Goal: Register for event/course

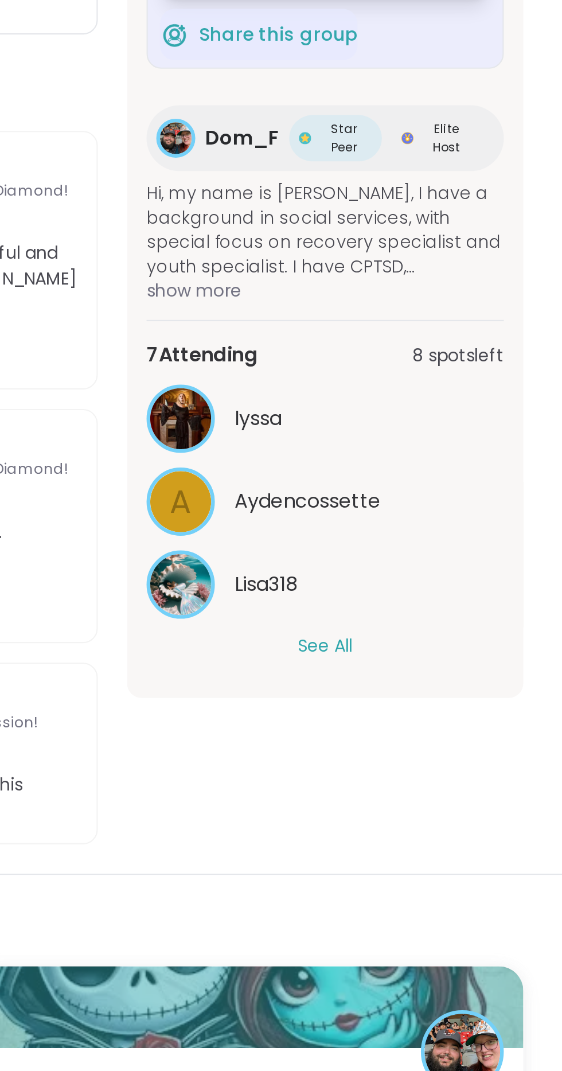
click at [459, 626] on button "See All" at bounding box center [451, 630] width 26 height 12
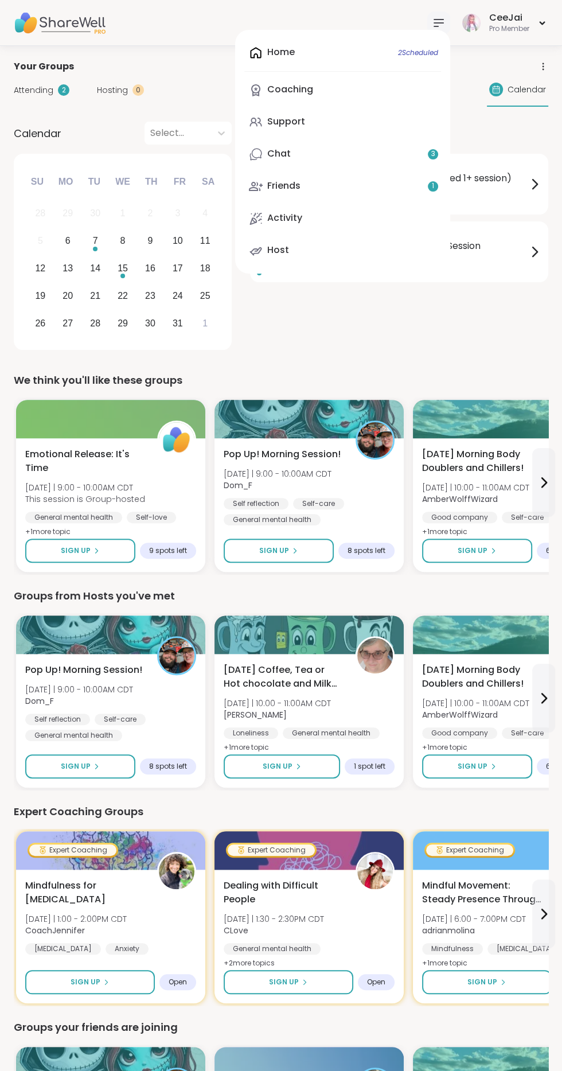
click at [298, 122] on div "Support" at bounding box center [286, 121] width 38 height 13
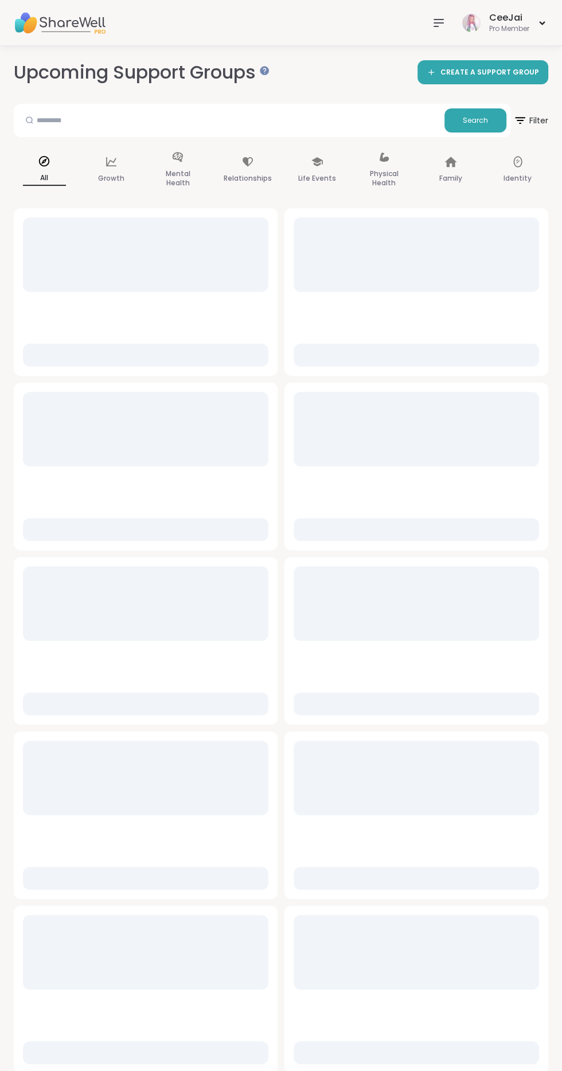
click at [542, 115] on span "Filter" at bounding box center [531, 121] width 35 height 28
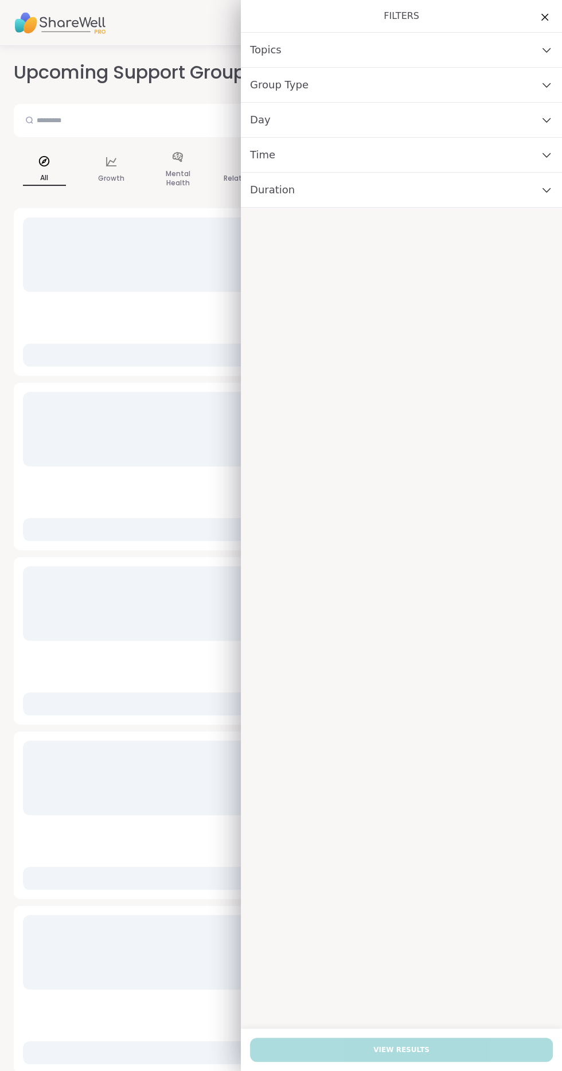
click at [309, 85] on div "Group Type" at bounding box center [401, 85] width 321 height 35
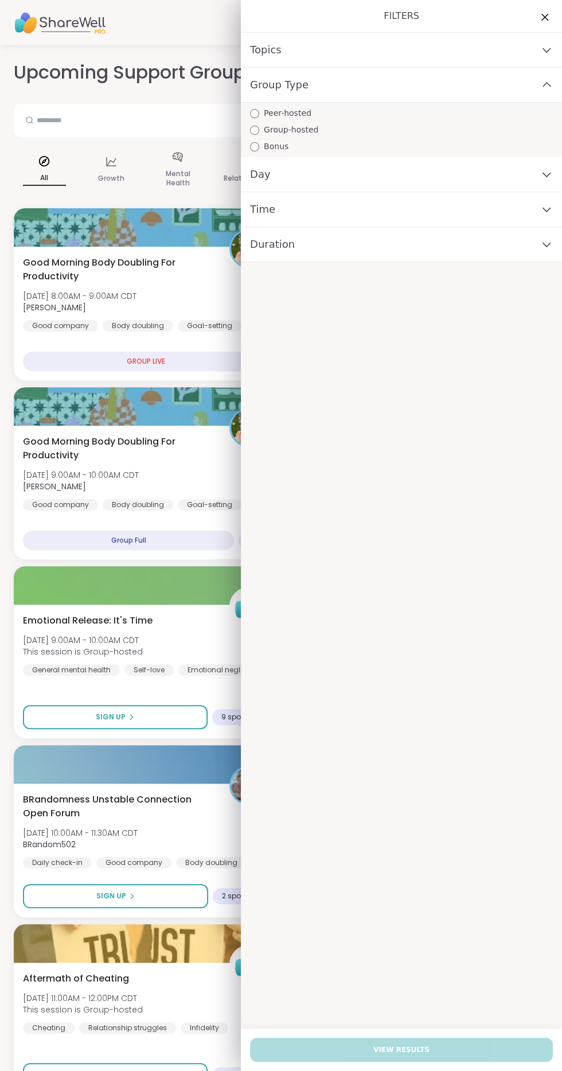
click at [302, 113] on span "Peer-hosted" at bounding box center [288, 113] width 48 height 12
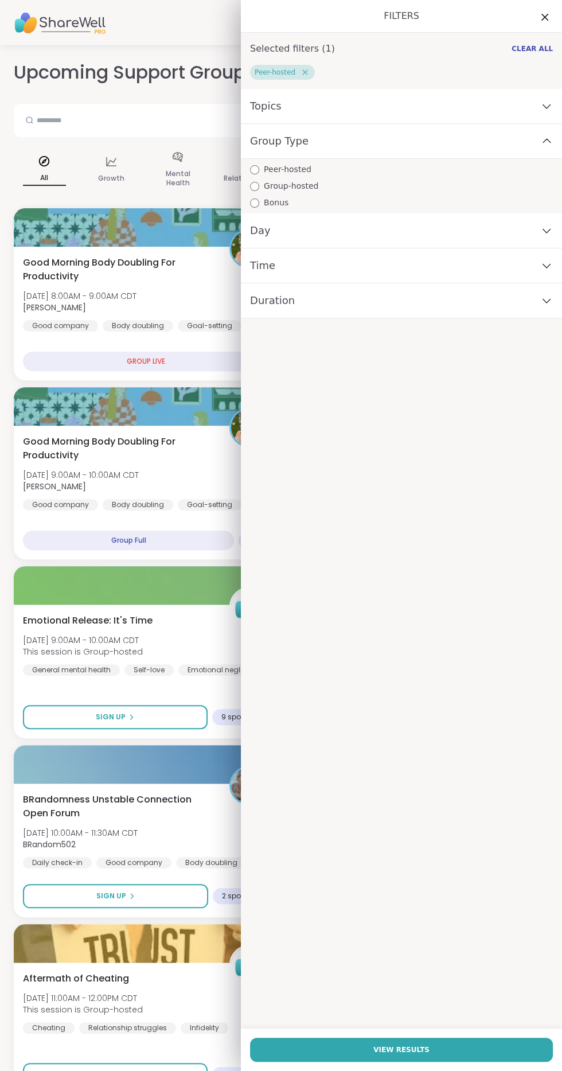
click at [405, 1050] on span "View Results" at bounding box center [402, 1050] width 56 height 10
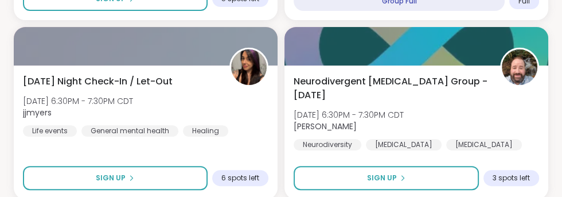
scroll to position [3251, 0]
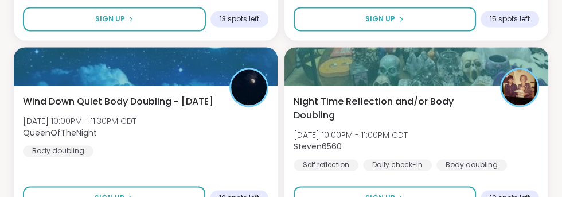
scroll to position [4128, 0]
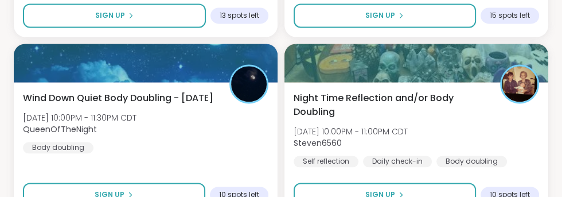
click at [383, 192] on span "Sign Up" at bounding box center [381, 194] width 30 height 10
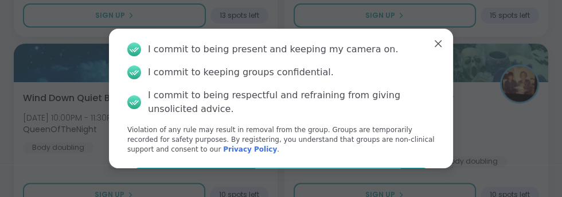
click at [294, 187] on button "Agree" at bounding box center [281, 180] width 299 height 24
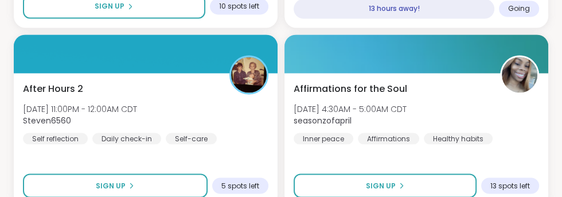
scroll to position [4316, 0]
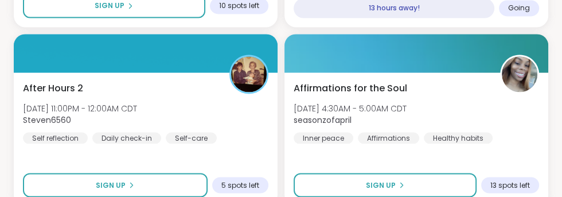
click at [118, 187] on span "Sign Up" at bounding box center [111, 185] width 30 height 10
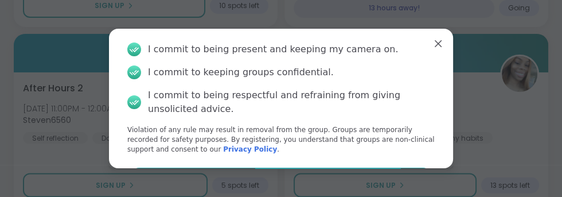
click at [311, 180] on button "Agree" at bounding box center [281, 180] width 299 height 24
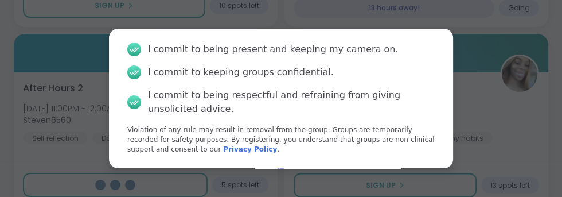
scroll to position [33, 0]
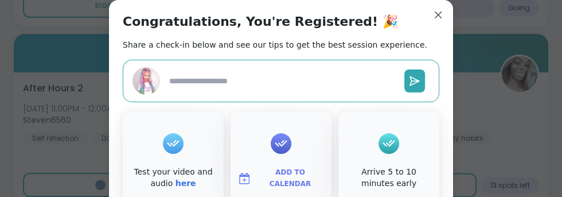
type textarea "*"
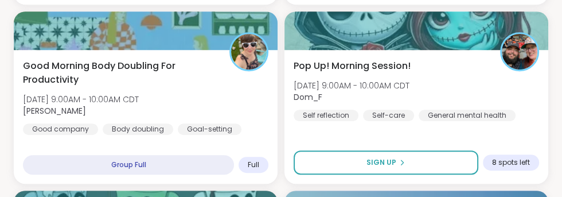
scroll to position [401, 0]
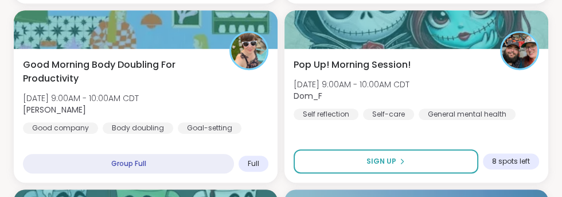
click at [139, 99] on span "Mon, Oct 06 | 9:00AM - 10:00AM CDT" at bounding box center [81, 97] width 116 height 11
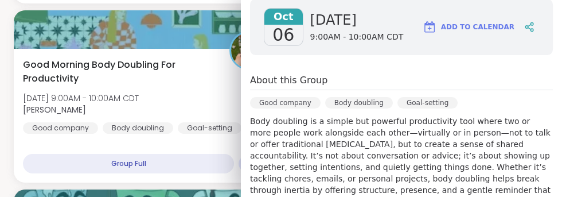
scroll to position [0, 0]
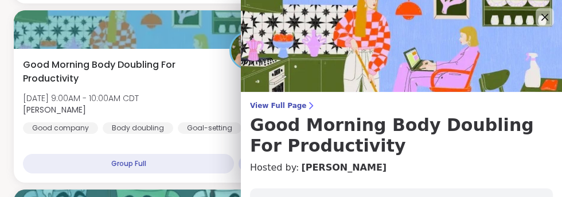
click at [275, 106] on span "View Full Page" at bounding box center [401, 105] width 303 height 9
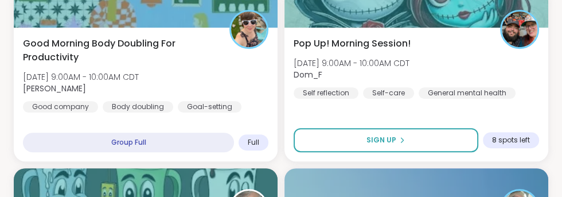
scroll to position [420, 0]
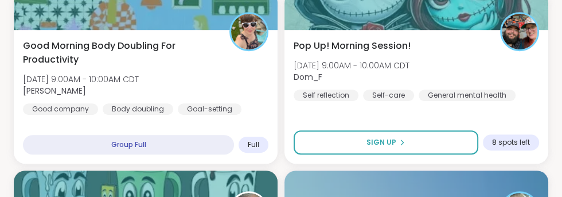
click at [139, 85] on span "Adrienne_QueenOfTheDawn" at bounding box center [81, 90] width 116 height 11
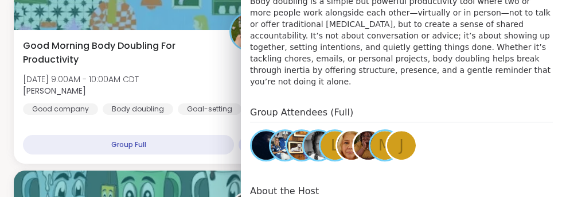
scroll to position [311, 0]
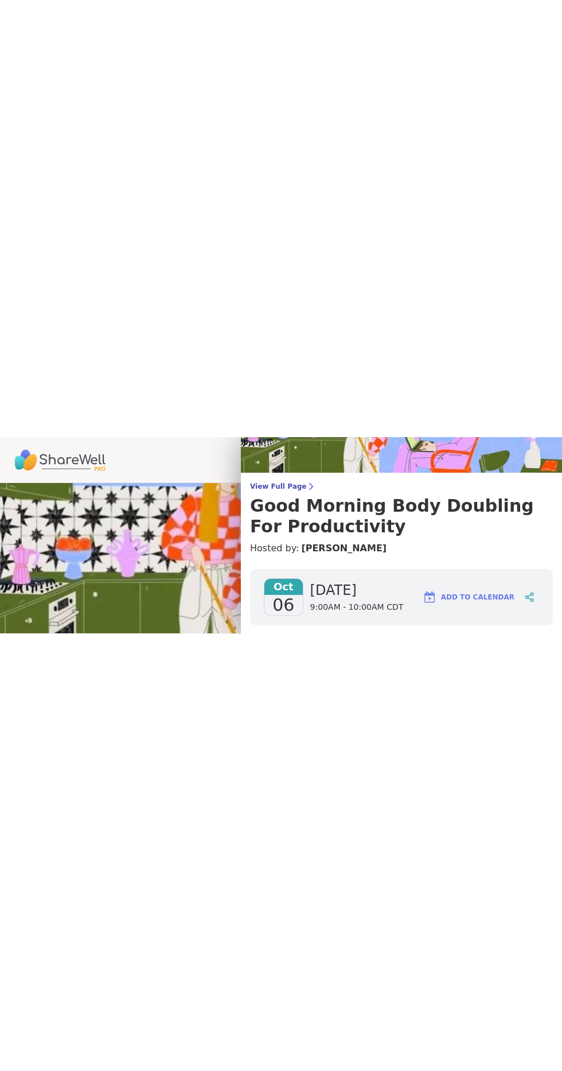
scroll to position [55, 0]
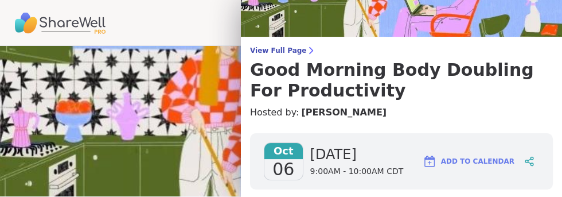
click at [284, 50] on span "View Full Page" at bounding box center [401, 50] width 303 height 9
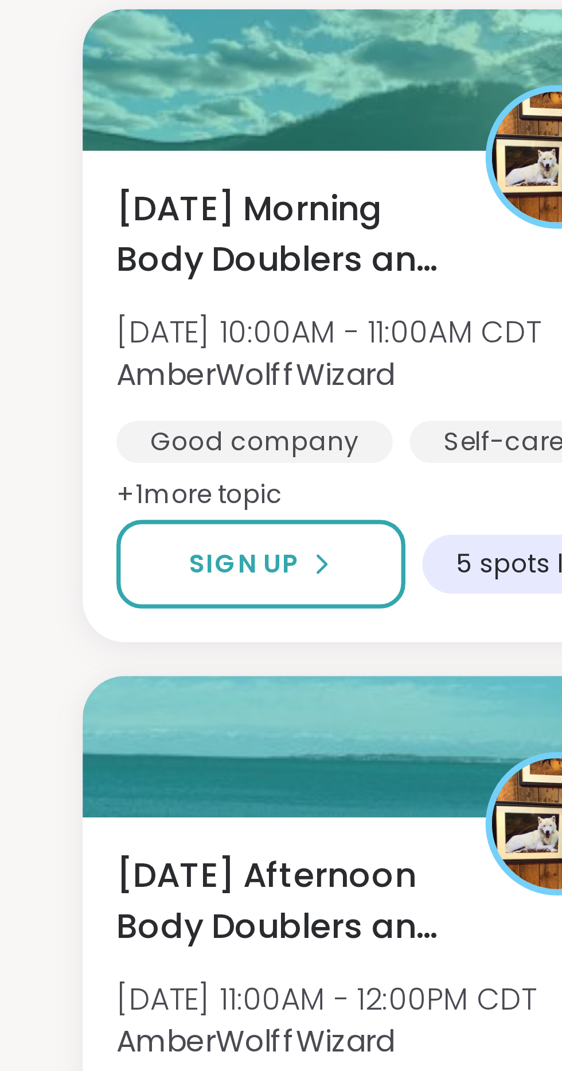
scroll to position [366, 0]
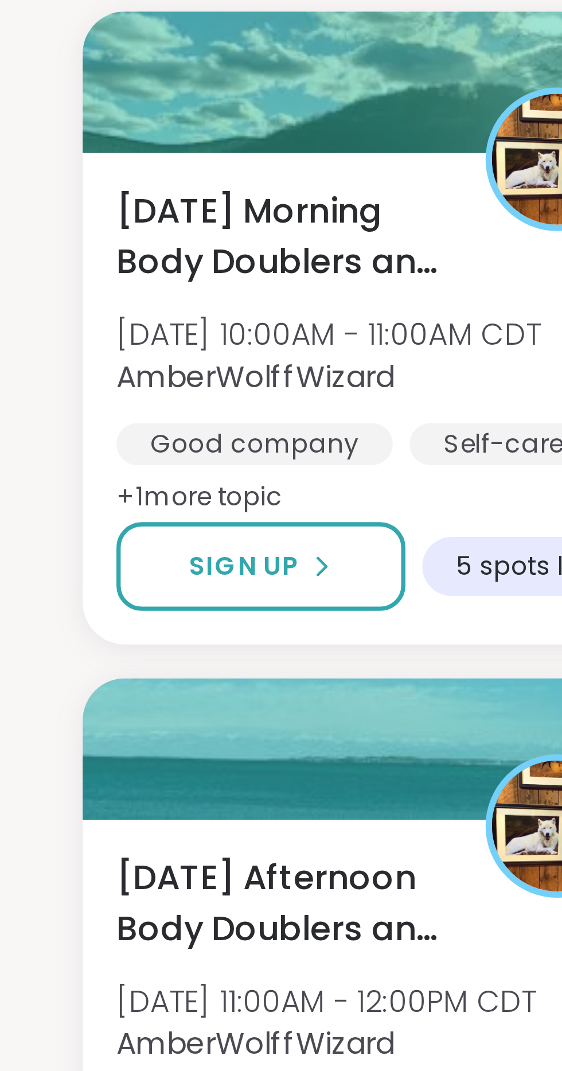
click at [446, 728] on span "Sign Up" at bounding box center [440, 733] width 30 height 10
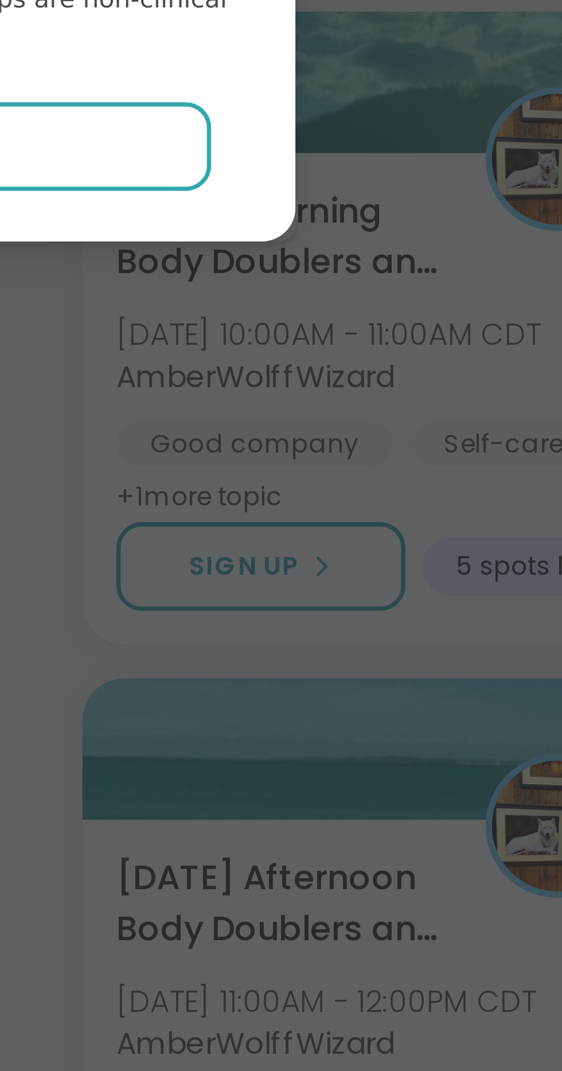
click at [414, 631] on button "Agree" at bounding box center [281, 619] width 299 height 24
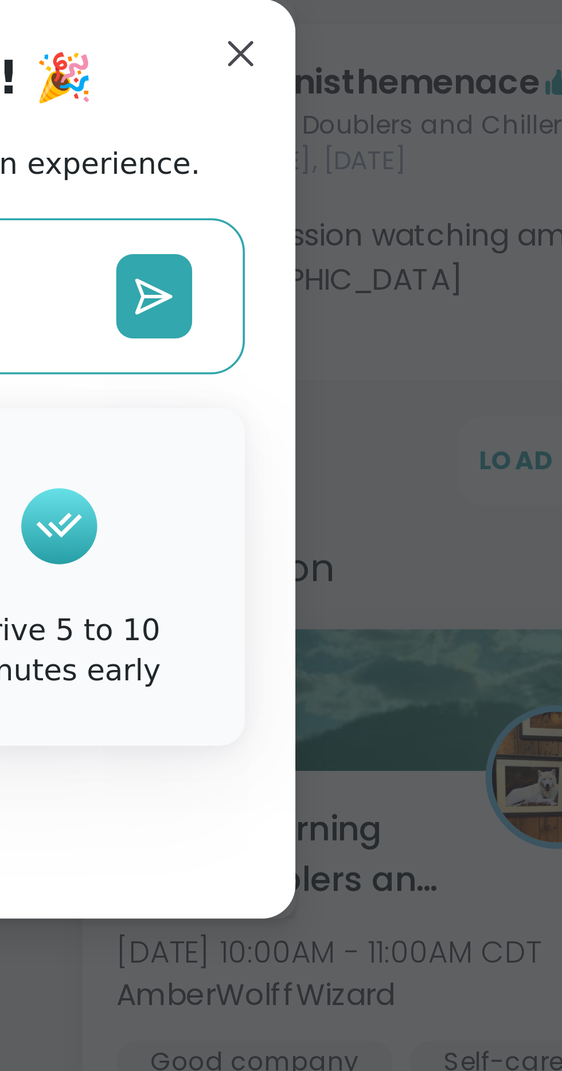
click at [439, 461] on div "Congratulations, You're Registered! 🎉 Share a check-in below and see our tips t…" at bounding box center [281, 536] width 344 height 250
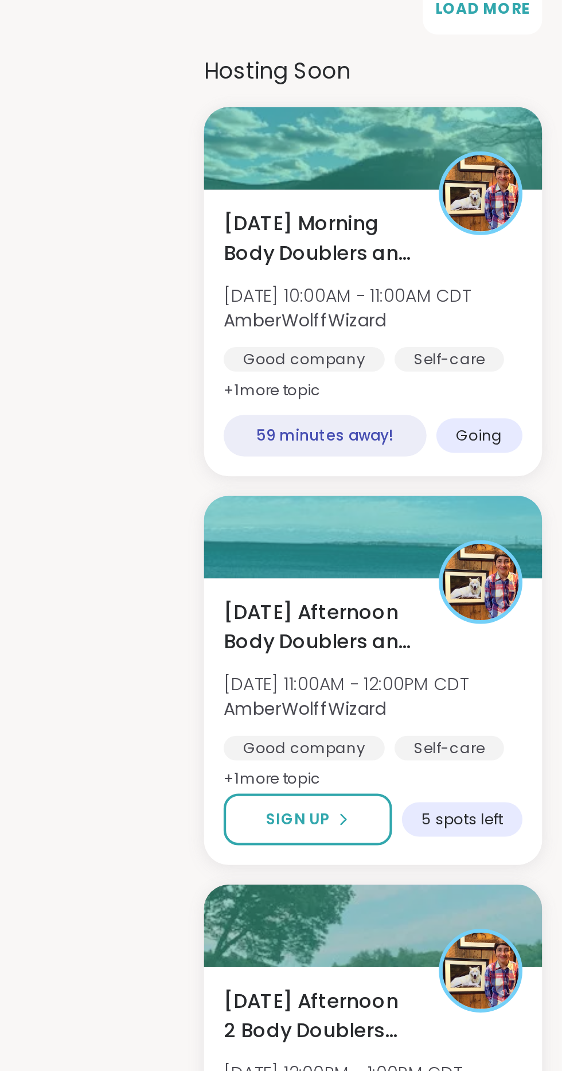
click at [458, 911] on icon at bounding box center [460, 914] width 7 height 7
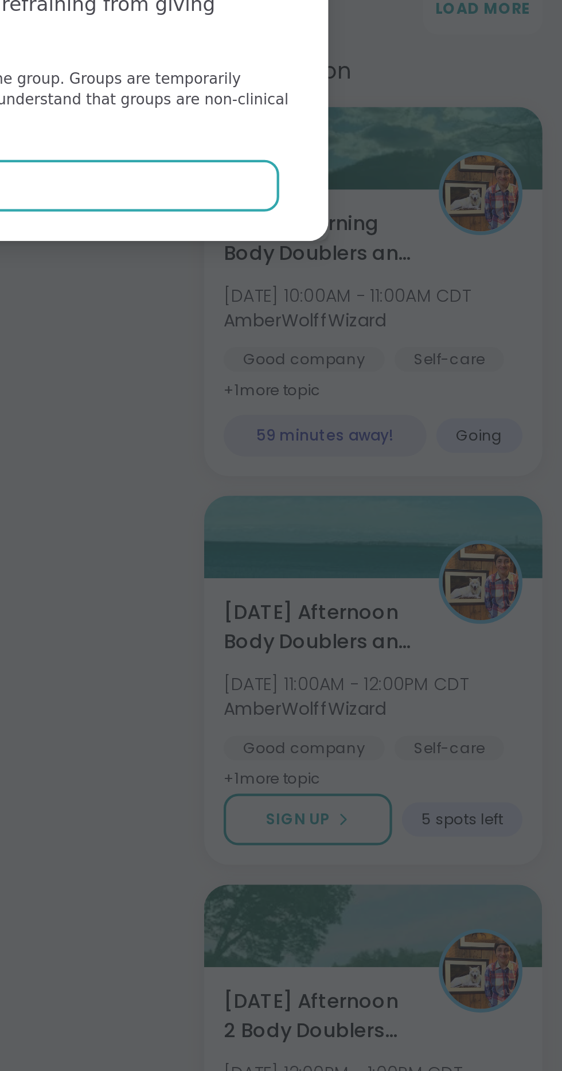
click at [399, 631] on button "Agree" at bounding box center [281, 619] width 299 height 24
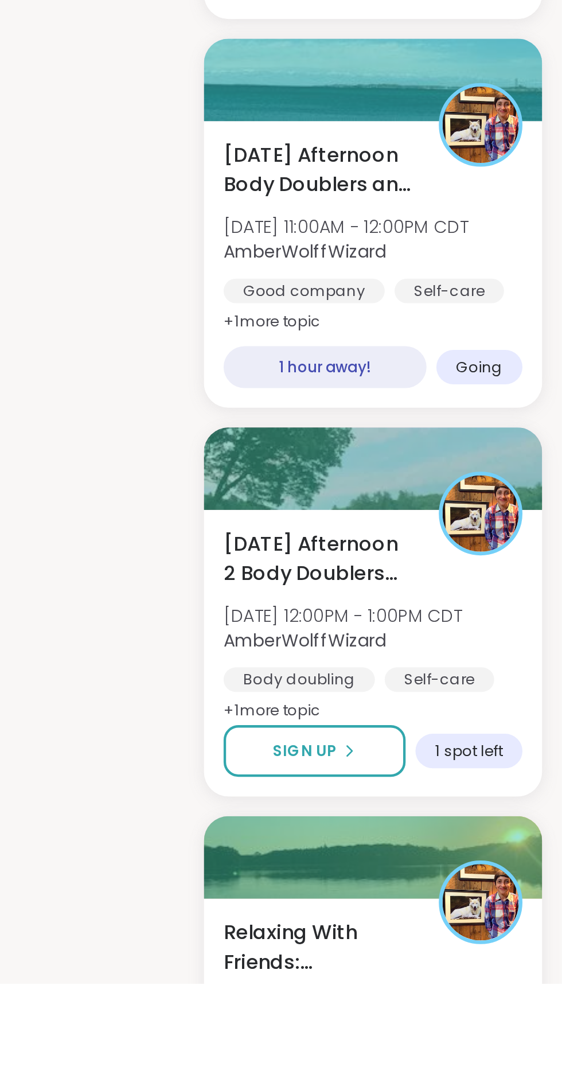
scroll to position [499, 0]
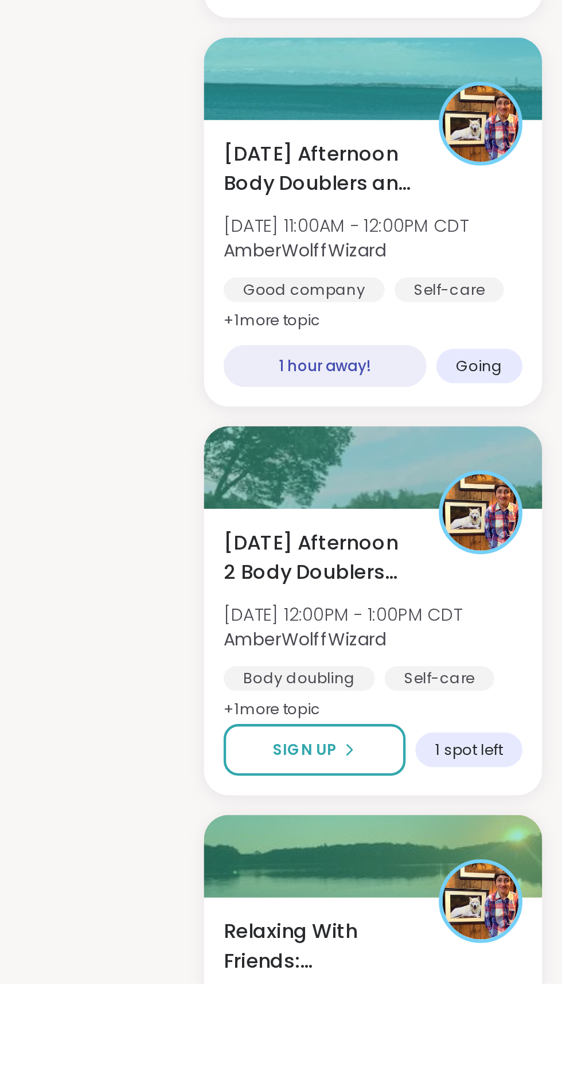
click at [463, 960] on icon at bounding box center [464, 962] width 2 height 5
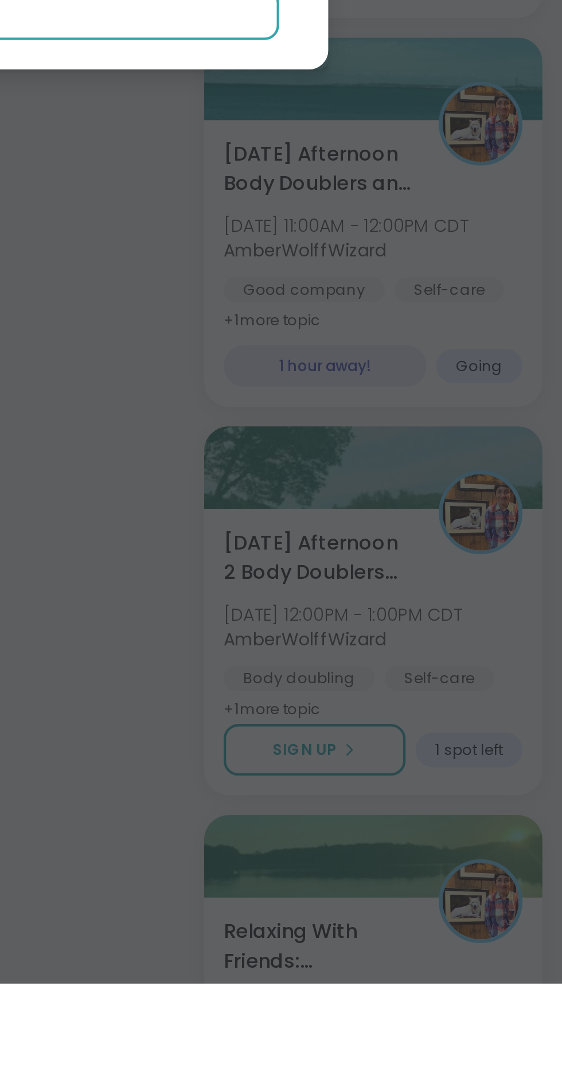
click at [401, 631] on button "Agree" at bounding box center [281, 619] width 299 height 24
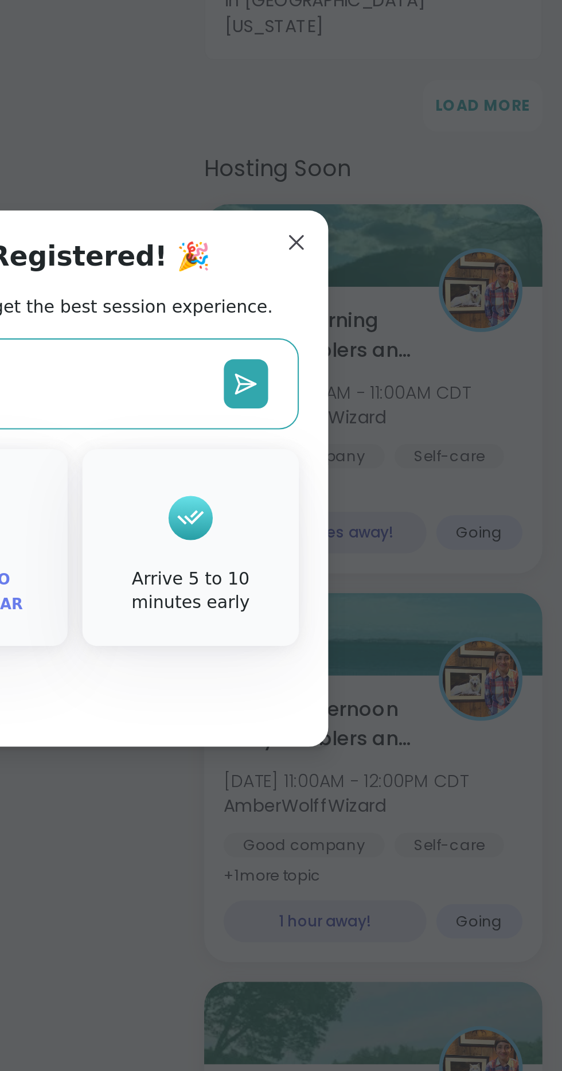
type textarea "*"
click at [446, 459] on div "Congratulations, You're Registered! 🎉 Share a check-in below and see our tips t…" at bounding box center [281, 536] width 344 height 250
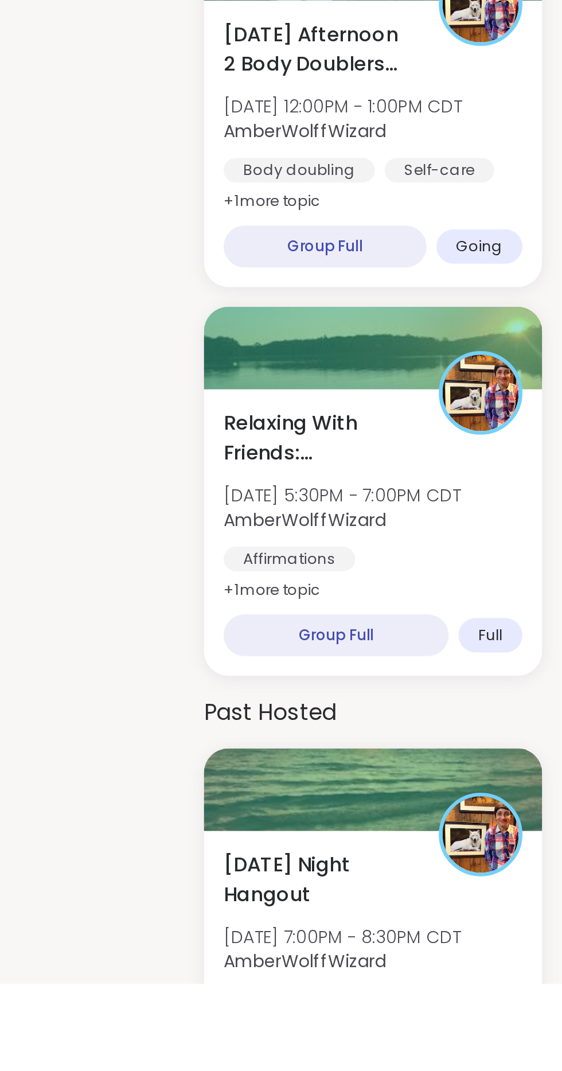
scroll to position [740, 0]
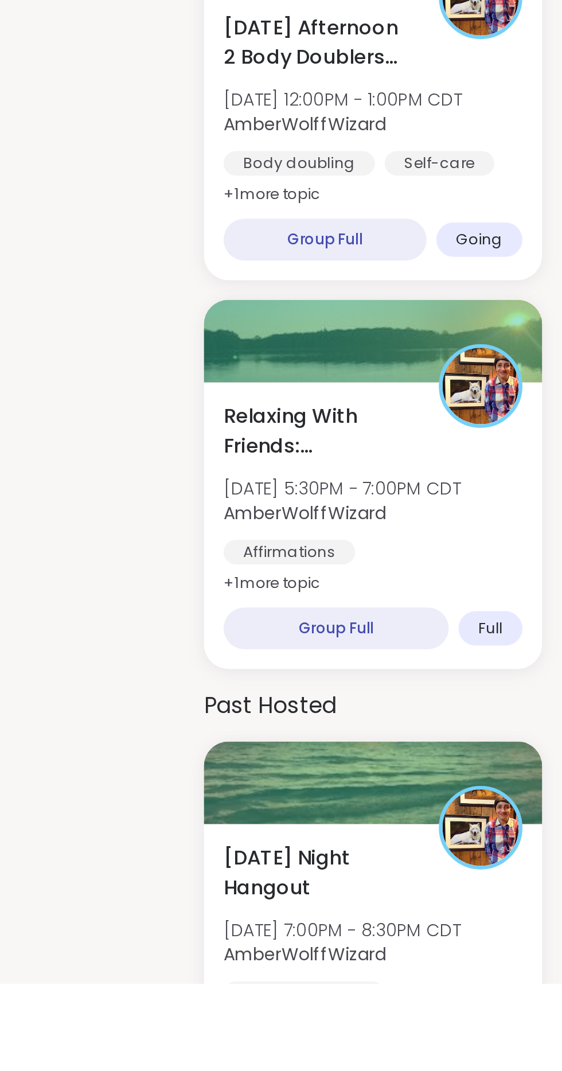
click at [477, 846] on b "AmberWolffWizard" at bounding box center [443, 851] width 76 height 11
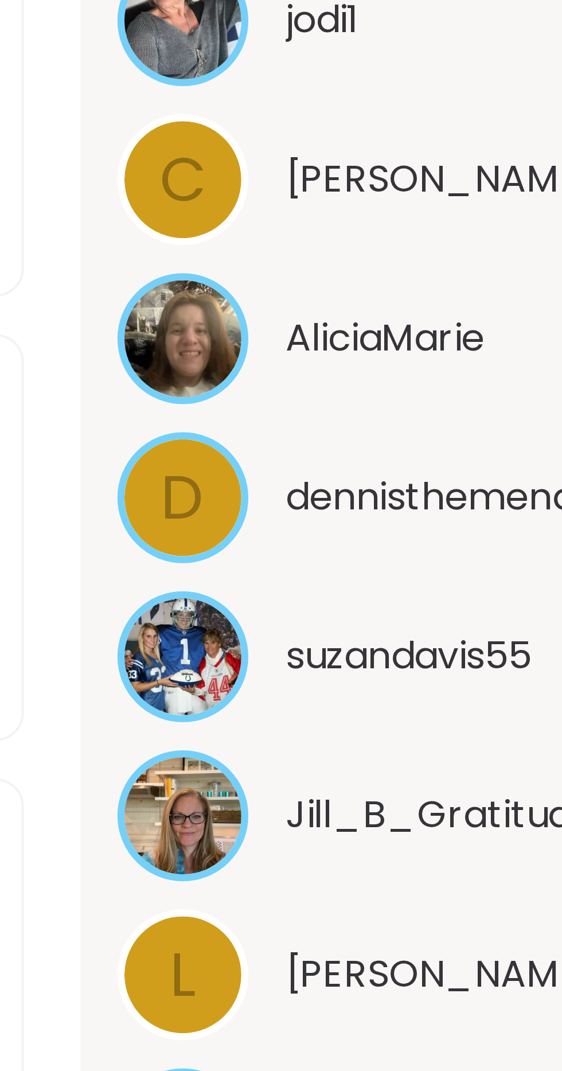
click at [365, 742] on img at bounding box center [365, 733] width 29 height 29
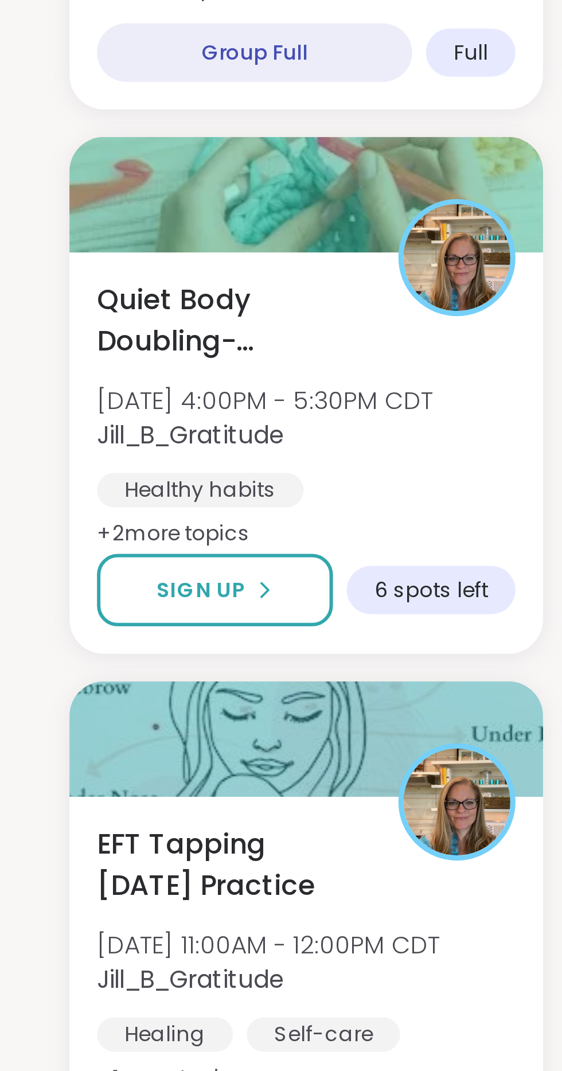
scroll to position [693, 0]
click at [446, 745] on span "Sign Up" at bounding box center [440, 750] width 30 height 10
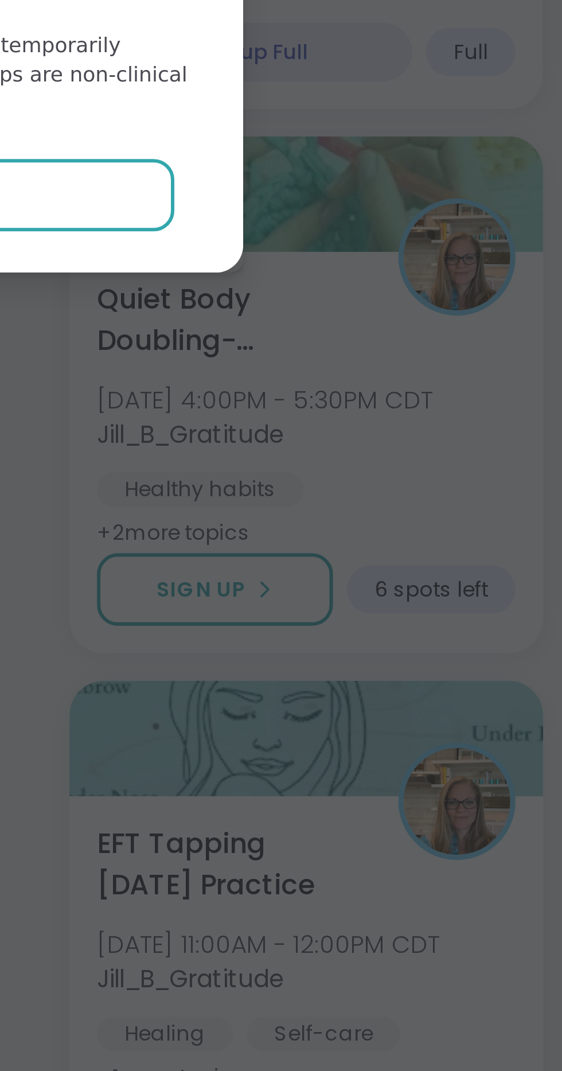
click at [414, 615] on button "Agree" at bounding box center [281, 619] width 299 height 24
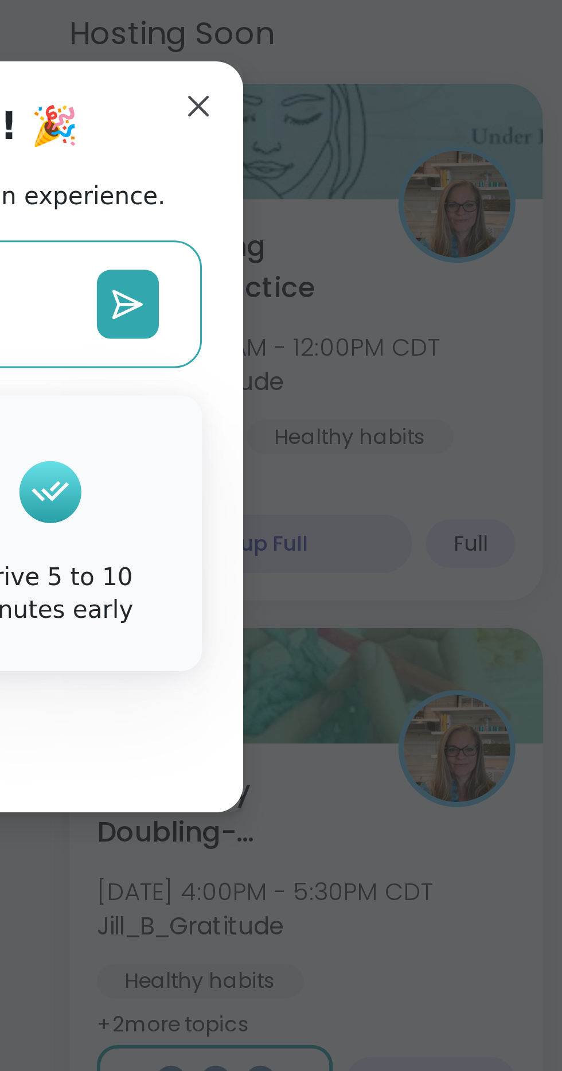
type textarea "*"
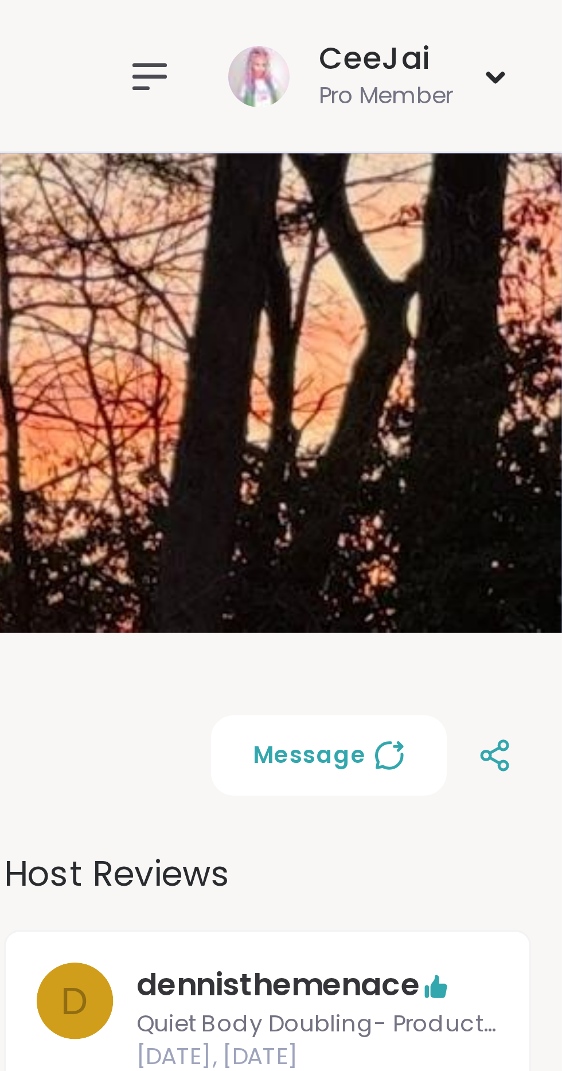
scroll to position [0, 0]
